Goal: Task Accomplishment & Management: Complete application form

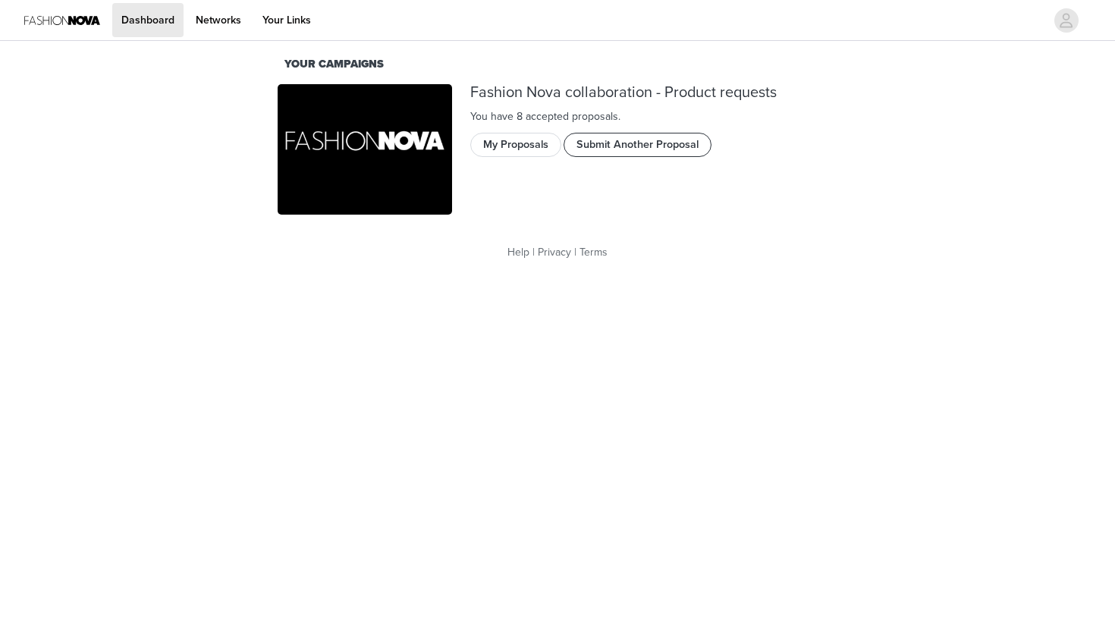
click at [583, 140] on button "Submit Another Proposal" at bounding box center [638, 145] width 148 height 24
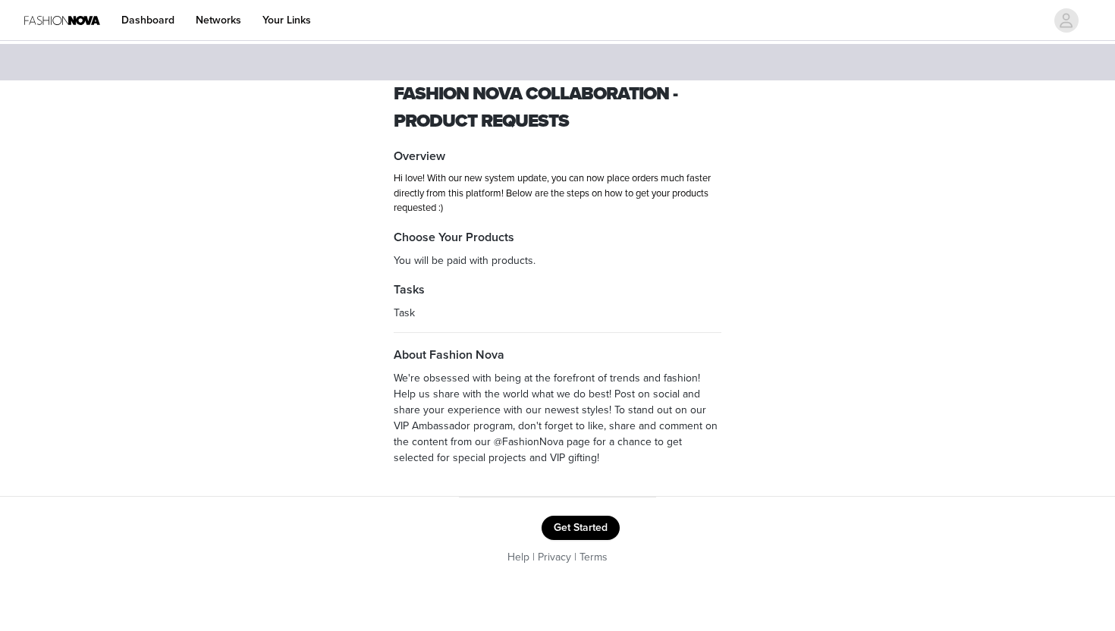
click at [563, 520] on button "Get Started" at bounding box center [581, 528] width 78 height 24
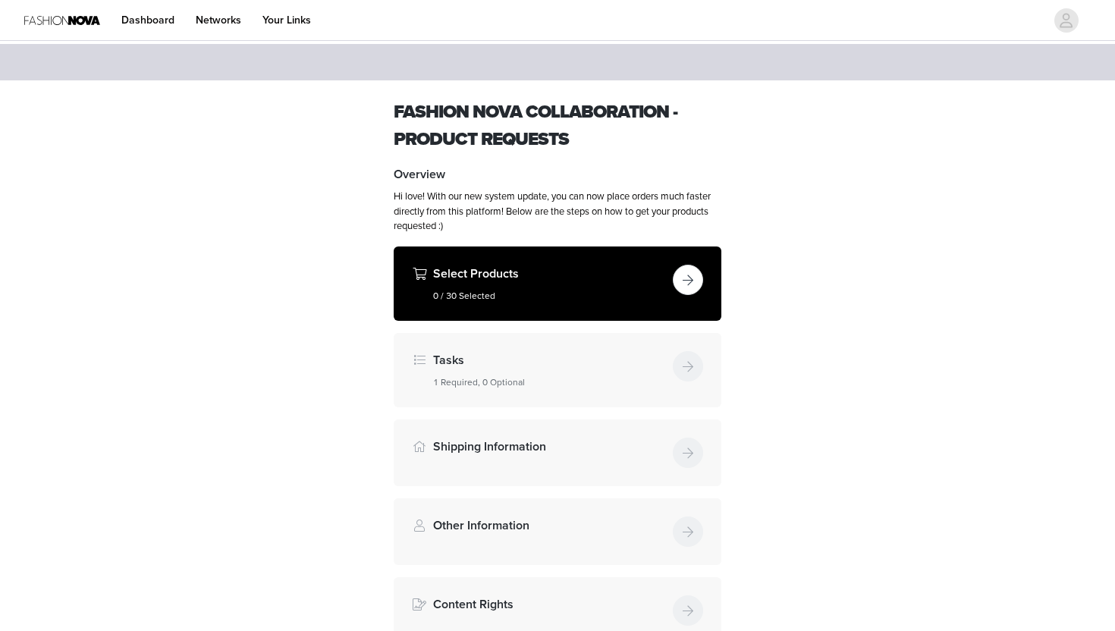
click at [472, 303] on div "Select Products 0 / 30 Selected" at bounding box center [558, 284] width 328 height 74
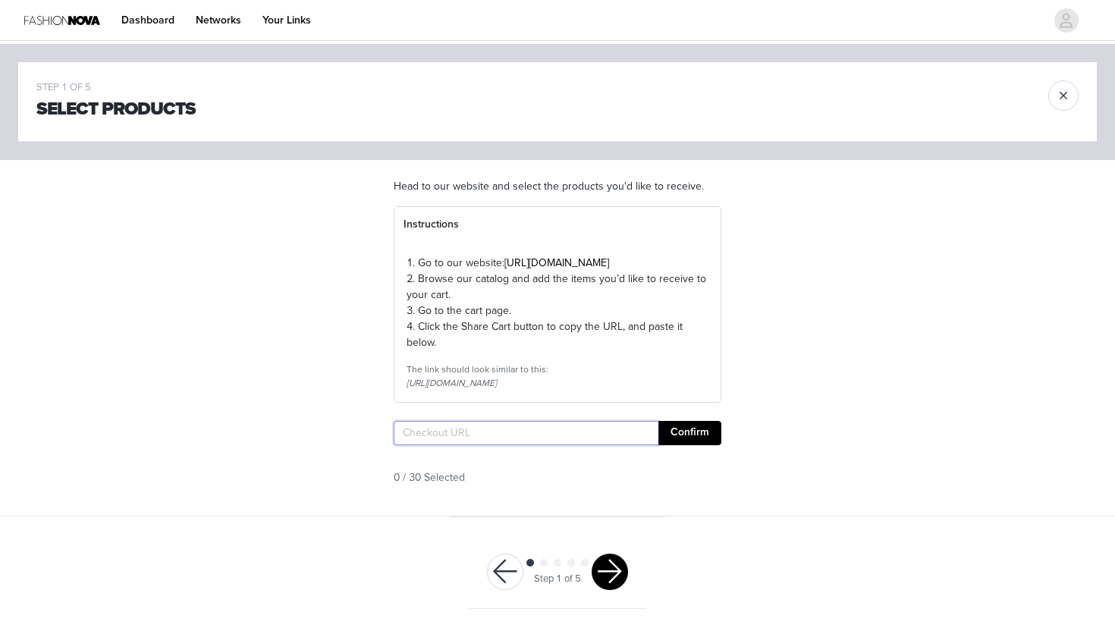
click at [482, 445] on input "text" at bounding box center [526, 433] width 265 height 24
paste input "[URL][DOMAIN_NAME]"
type input "[URL][DOMAIN_NAME]"
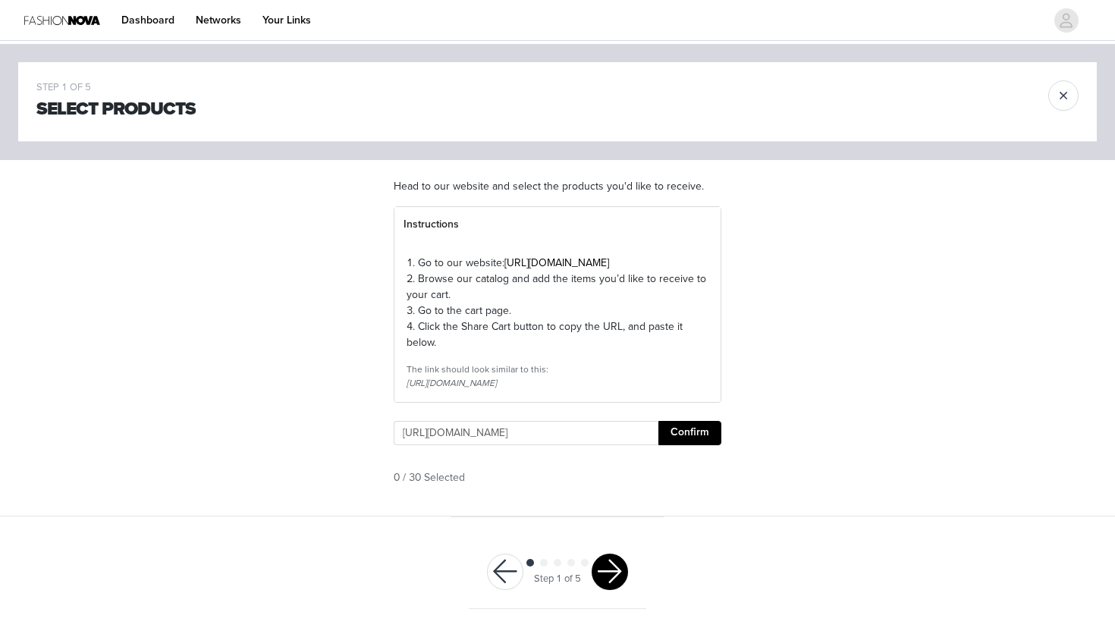
click at [677, 445] on button "Confirm" at bounding box center [689, 433] width 63 height 24
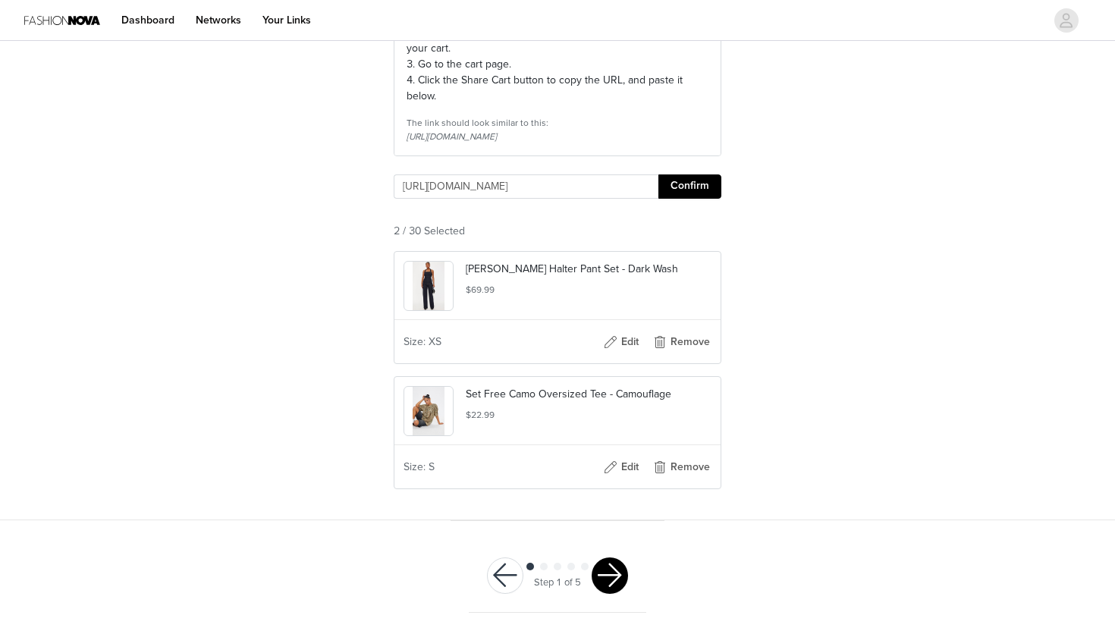
click at [613, 558] on div at bounding box center [610, 576] width 36 height 36
click at [608, 570] on button "button" at bounding box center [610, 576] width 36 height 36
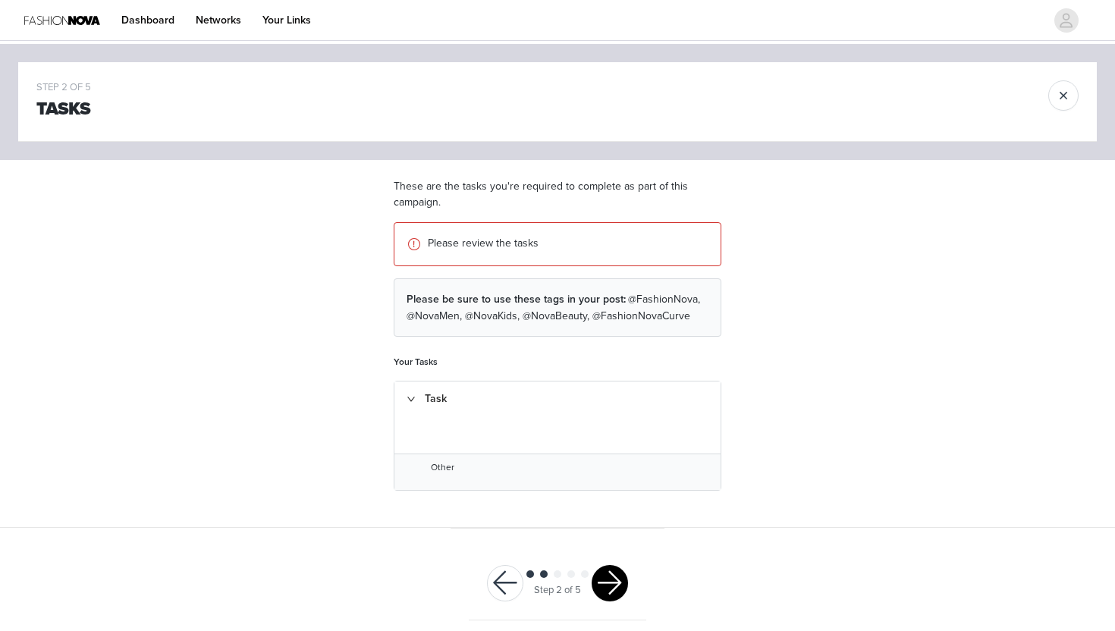
click at [599, 558] on div "Step 2 of 5" at bounding box center [558, 584] width 178 height 74
click at [603, 580] on button "button" at bounding box center [610, 583] width 36 height 36
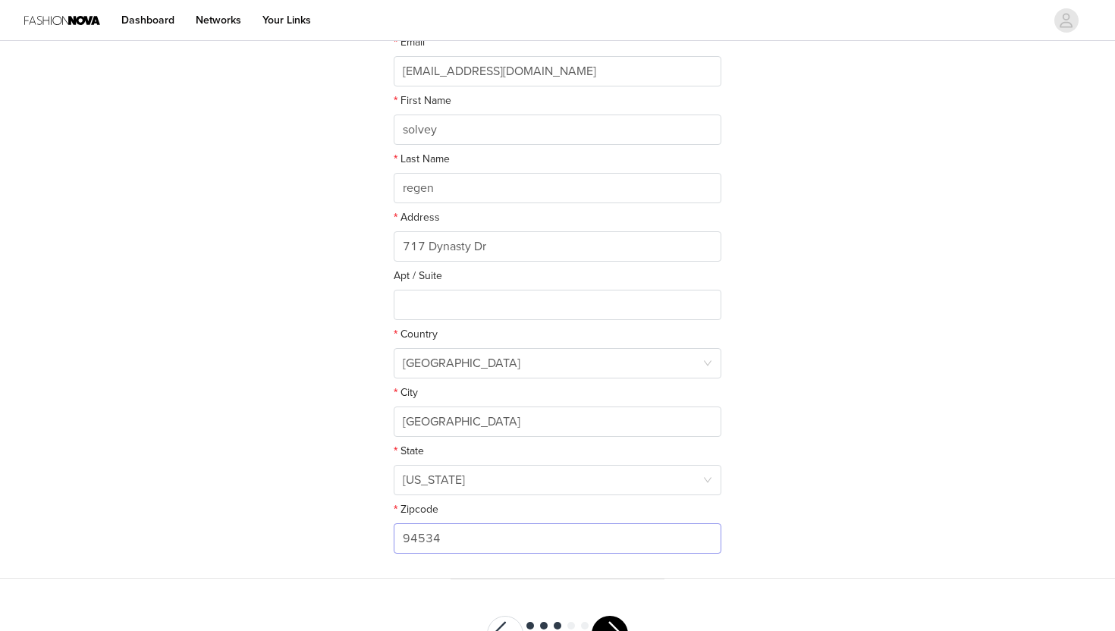
scroll to position [308, 0]
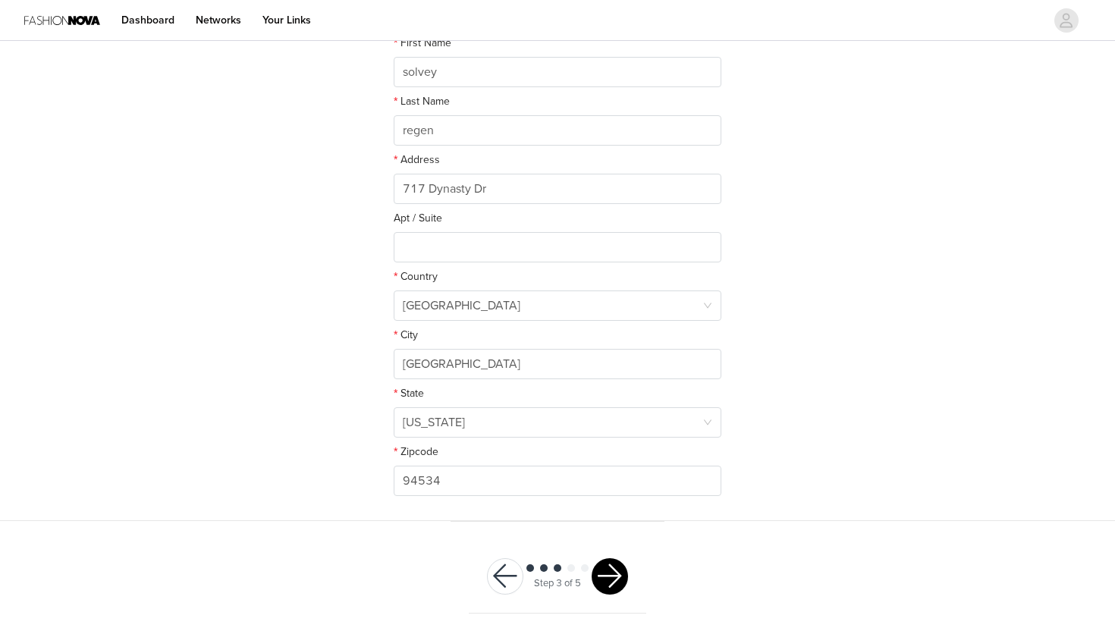
click at [614, 570] on button "button" at bounding box center [610, 576] width 36 height 36
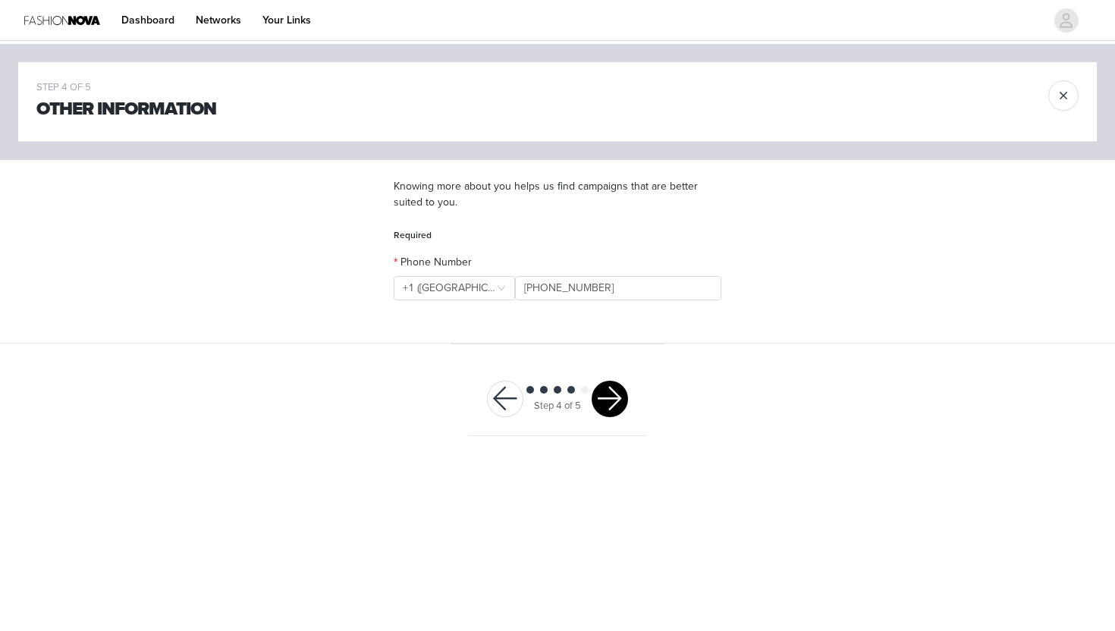
click at [613, 406] on button "button" at bounding box center [610, 399] width 36 height 36
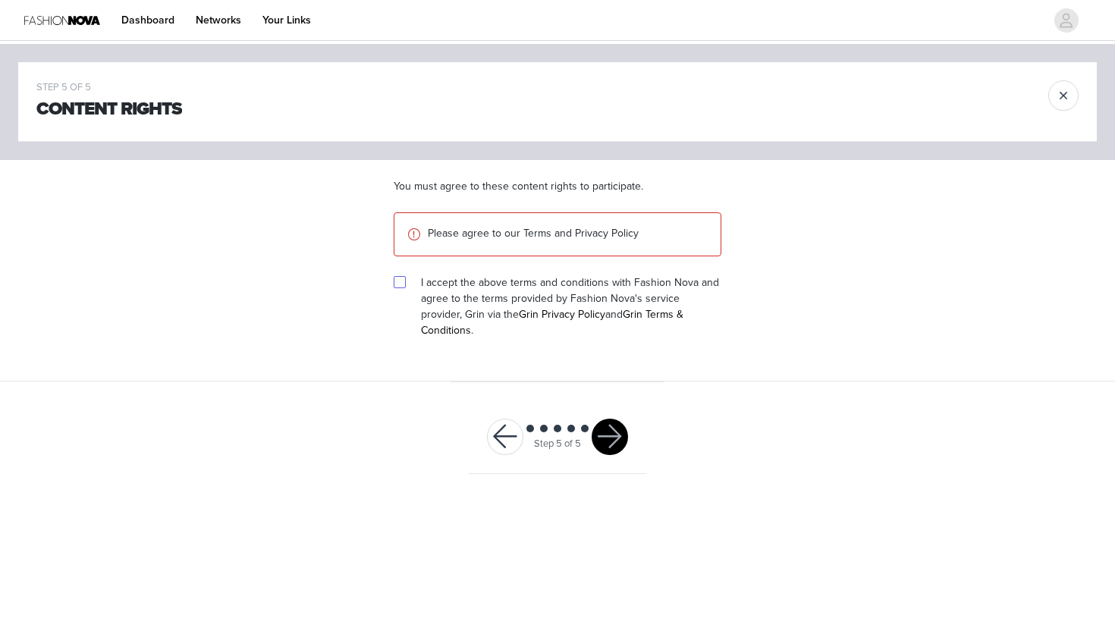
click at [399, 283] on input "checkbox" at bounding box center [399, 281] width 11 height 11
checkbox input "true"
click at [605, 421] on button "button" at bounding box center [610, 437] width 36 height 36
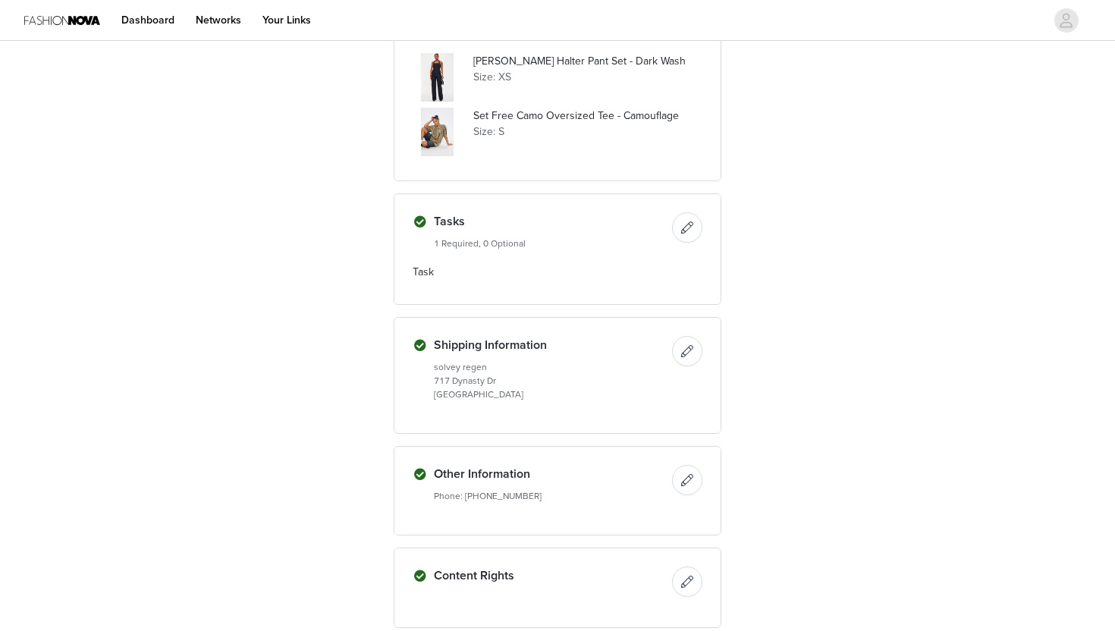
scroll to position [390, 0]
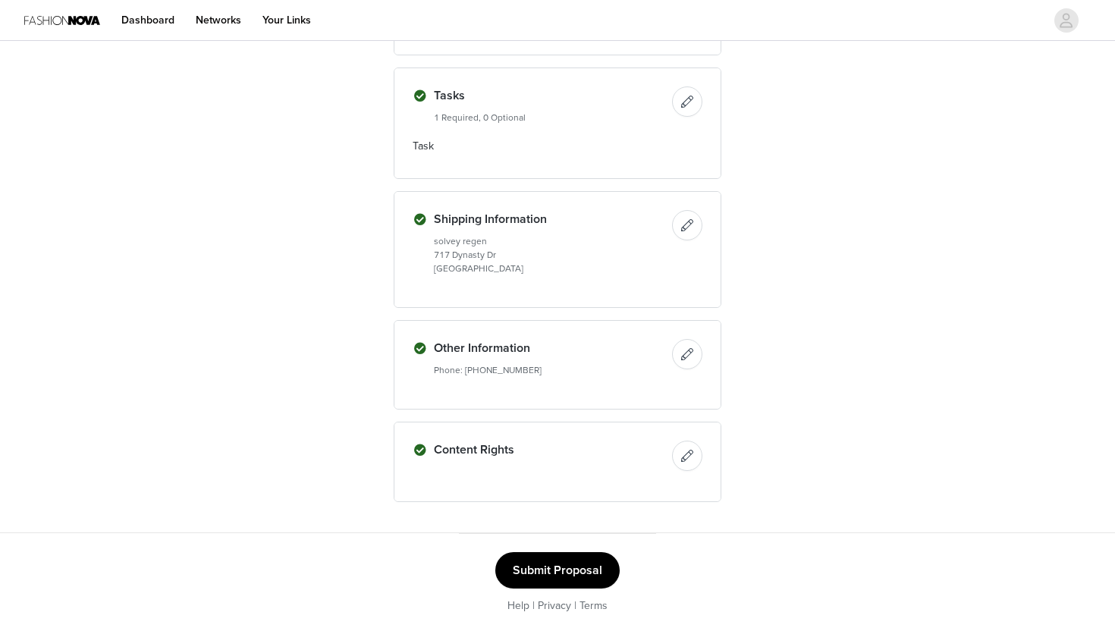
click at [566, 561] on button "Submit Proposal" at bounding box center [557, 570] width 124 height 36
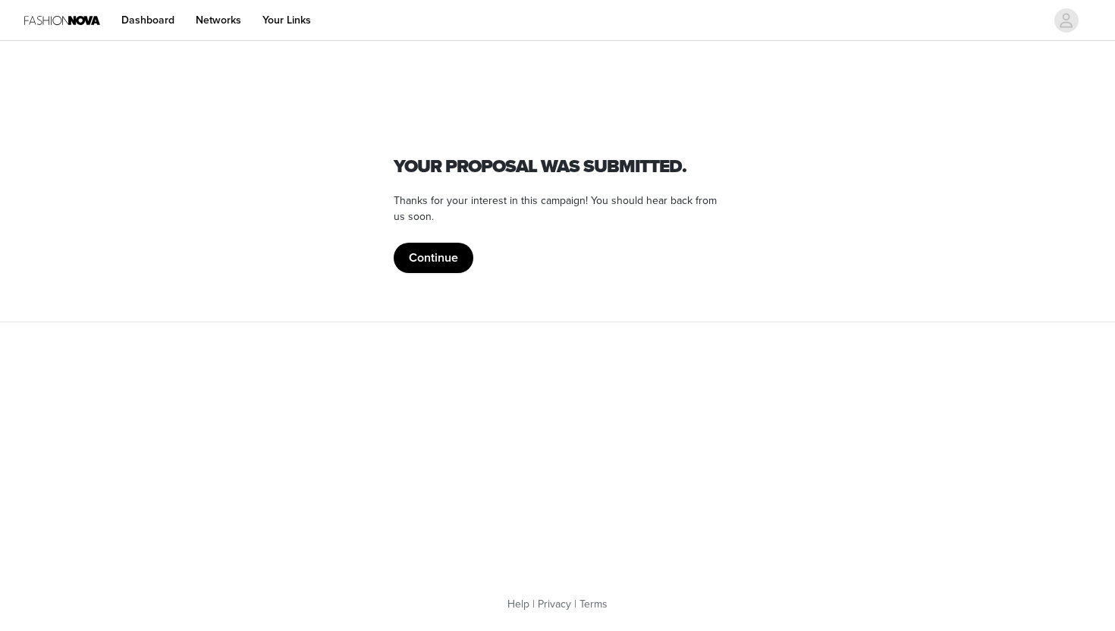
scroll to position [0, 0]
